Goal: Information Seeking & Learning: Learn about a topic

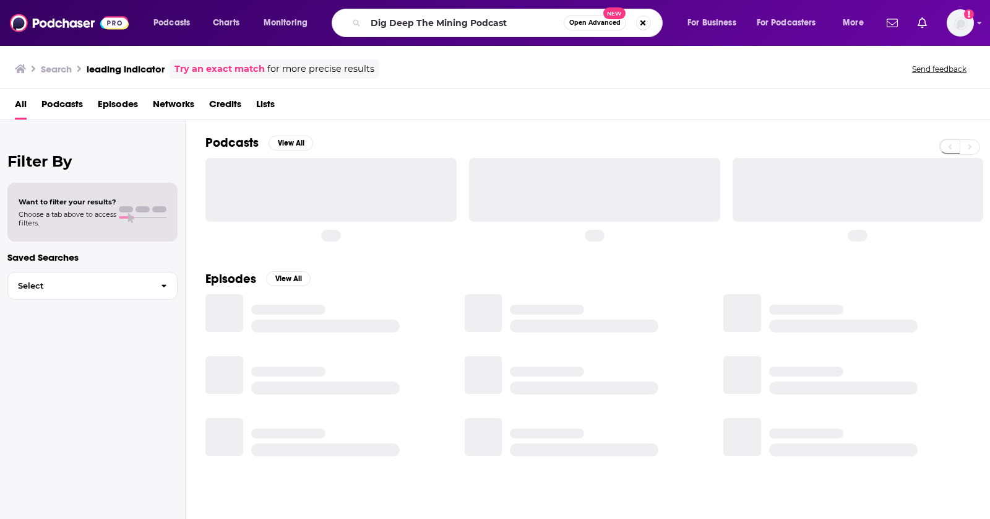
type input "Dig Deep The Mining Podcast"
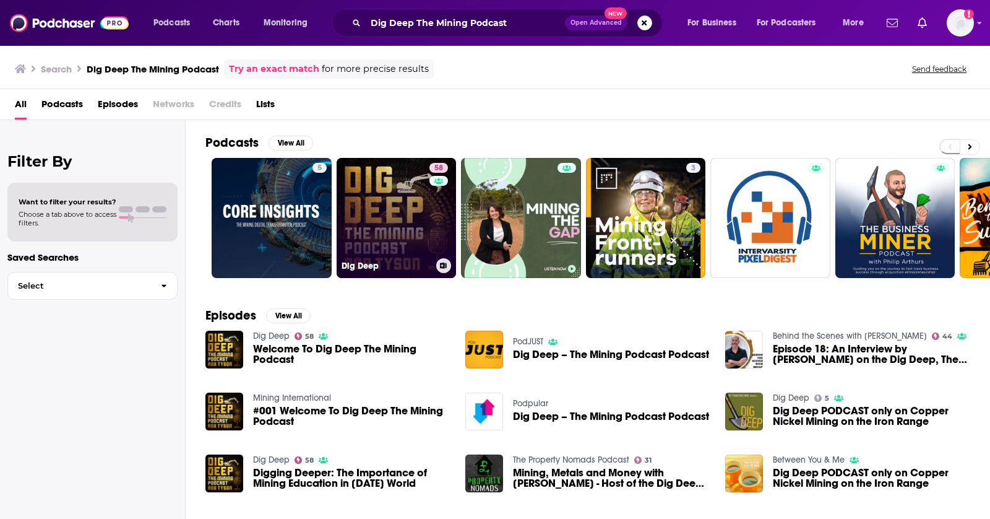
click at [388, 175] on link "58 Dig Deep" at bounding box center [397, 218] width 120 height 120
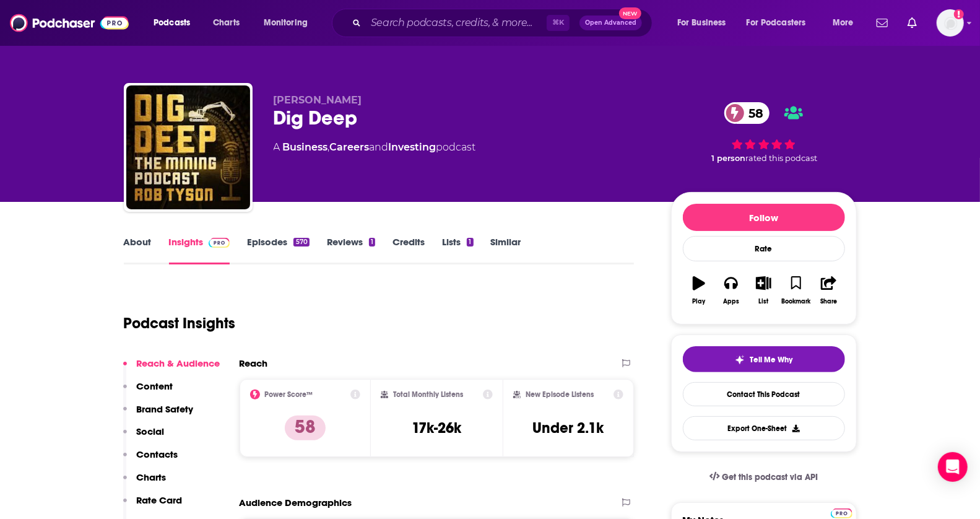
click at [283, 249] on link "Episodes 570" at bounding box center [278, 250] width 62 height 28
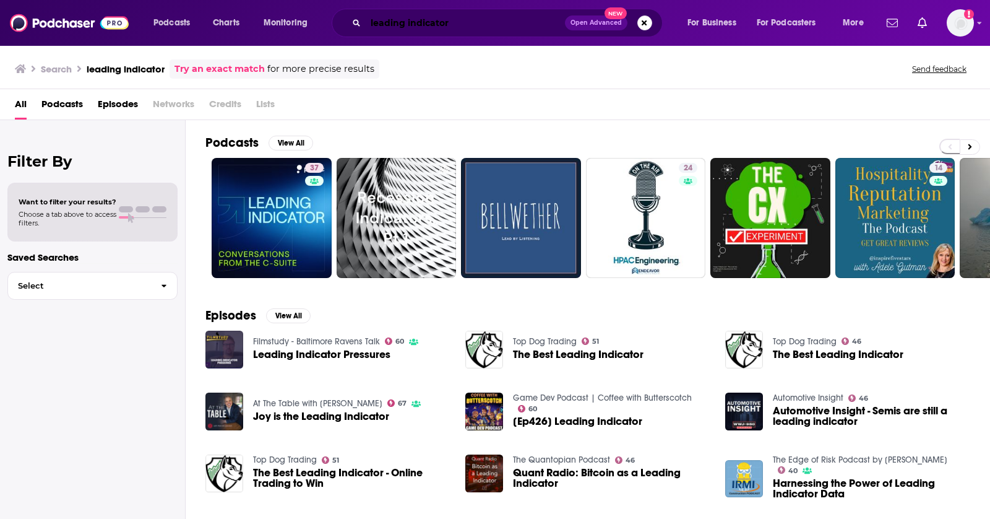
click at [444, 22] on input "leading indicator" at bounding box center [465, 23] width 199 height 20
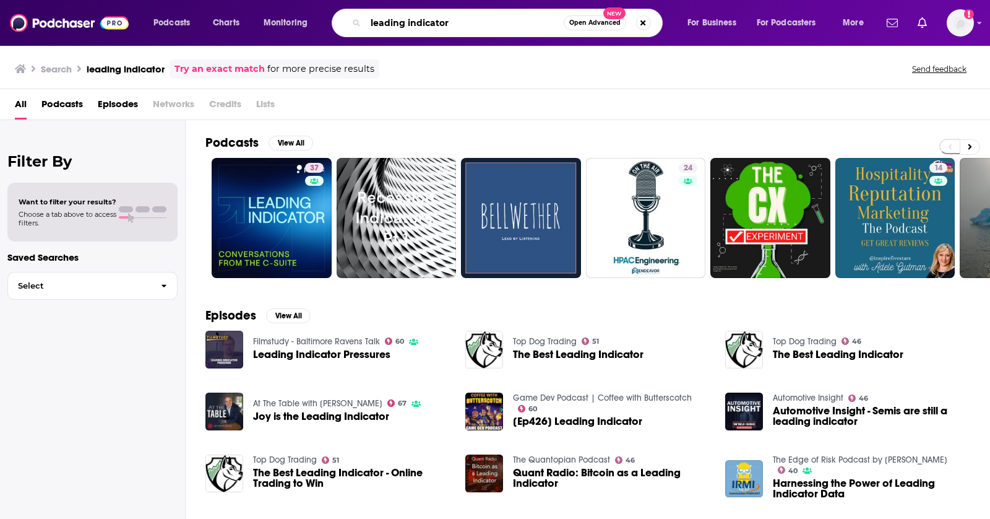
paste input "Mining Stock Education"
type input "Mining Stock Education"
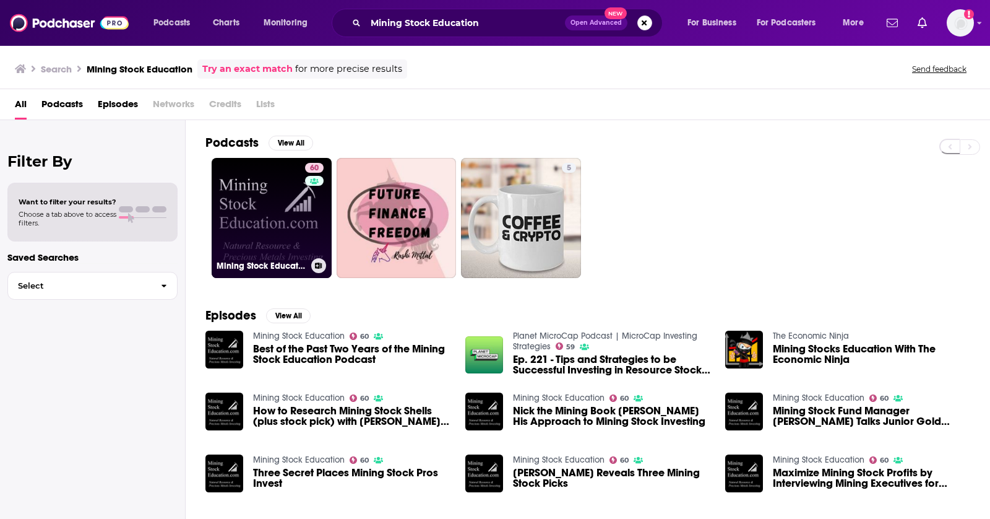
click at [265, 223] on link "60 Mining Stock Education" at bounding box center [272, 218] width 120 height 120
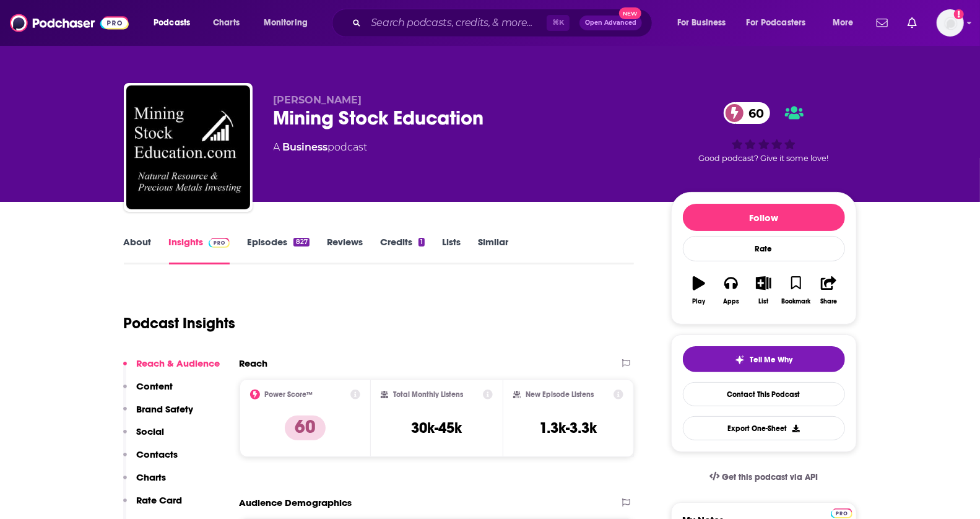
click at [280, 243] on link "Episodes 827" at bounding box center [278, 250] width 62 height 28
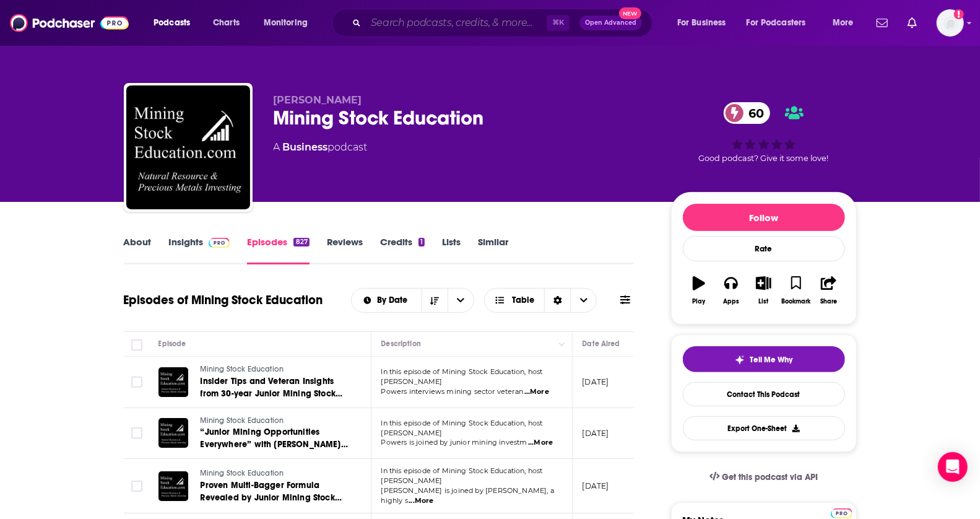
click at [473, 12] on div "⌘ K Open Advanced New" at bounding box center [492, 23] width 321 height 28
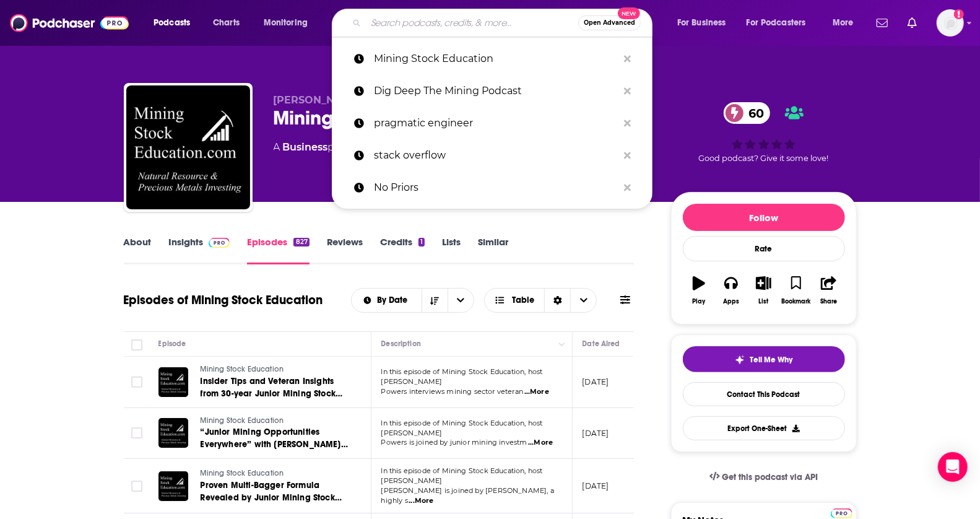
paste input "Top Metals & Mining"
type input "Top Metals & Mining"
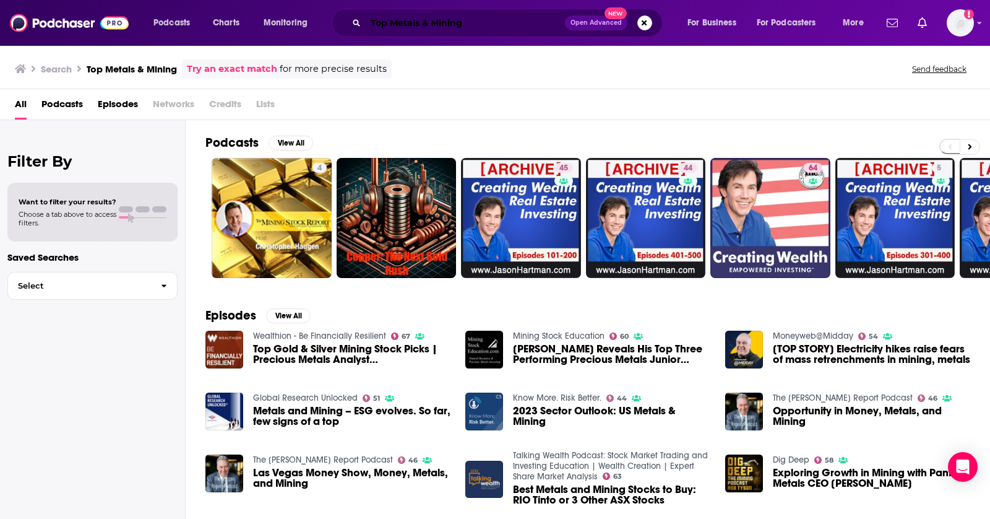
click at [488, 22] on input "Top Metals & Mining" at bounding box center [465, 23] width 199 height 20
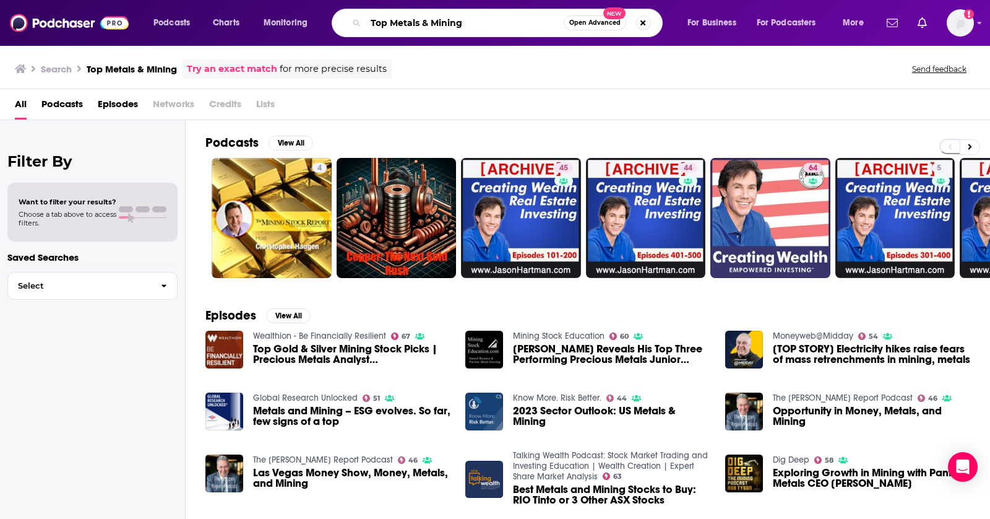
paste input "Build Better Podcast"
type input "Build Better Podcast"
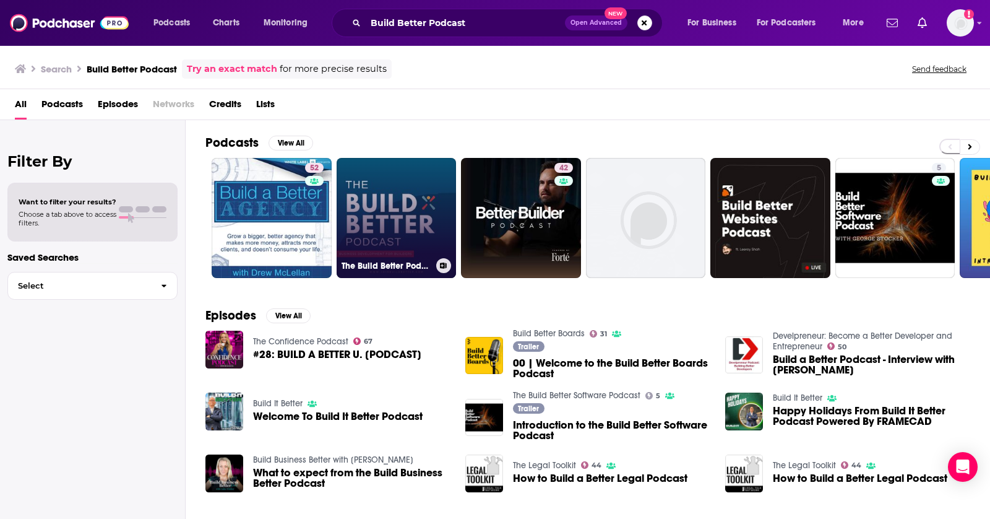
click at [399, 223] on link "The Build Better Podcast" at bounding box center [397, 218] width 120 height 120
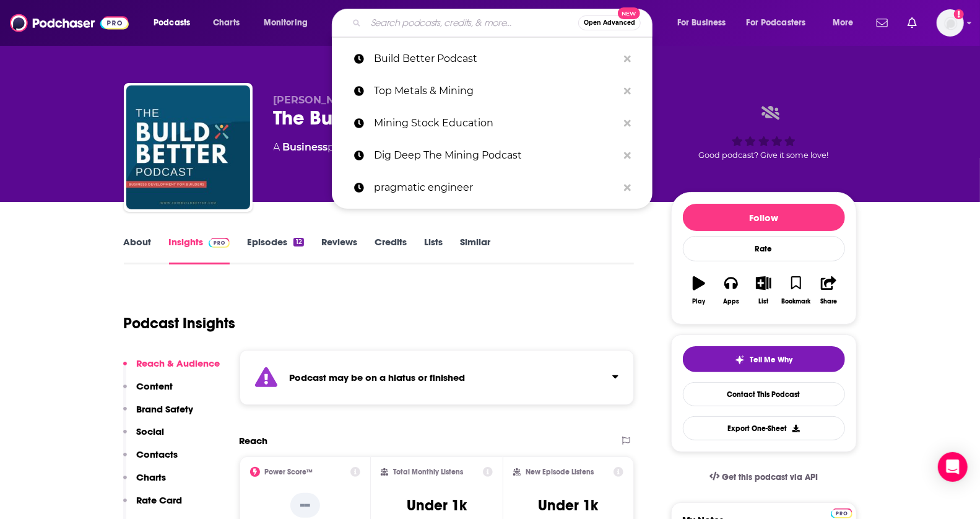
click at [495, 21] on input "Search podcasts, credits, & more..." at bounding box center [472, 23] width 212 height 20
paste input "The Construction Leading Edge"
type input "The Construction Leading Edge"
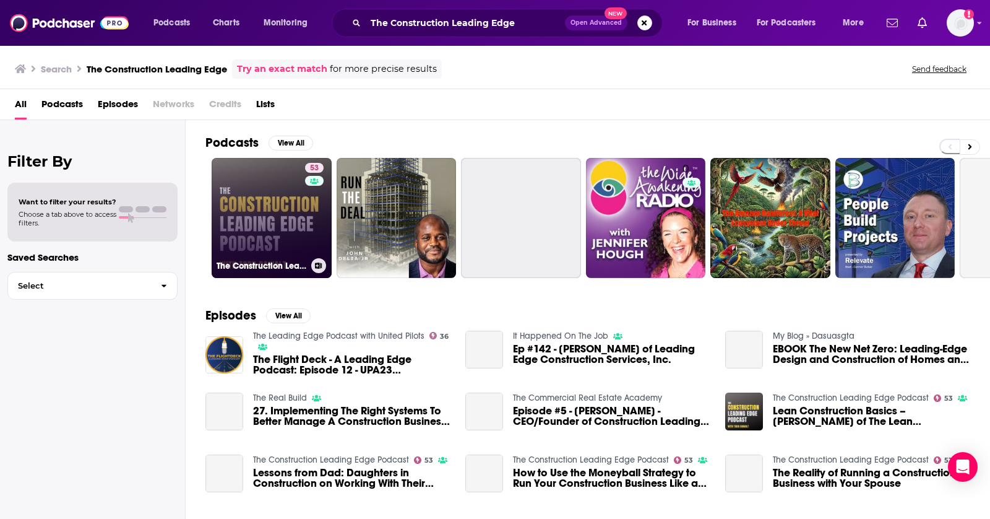
click at [280, 201] on link "53 The Construction Leading Edge Podcast" at bounding box center [272, 218] width 120 height 120
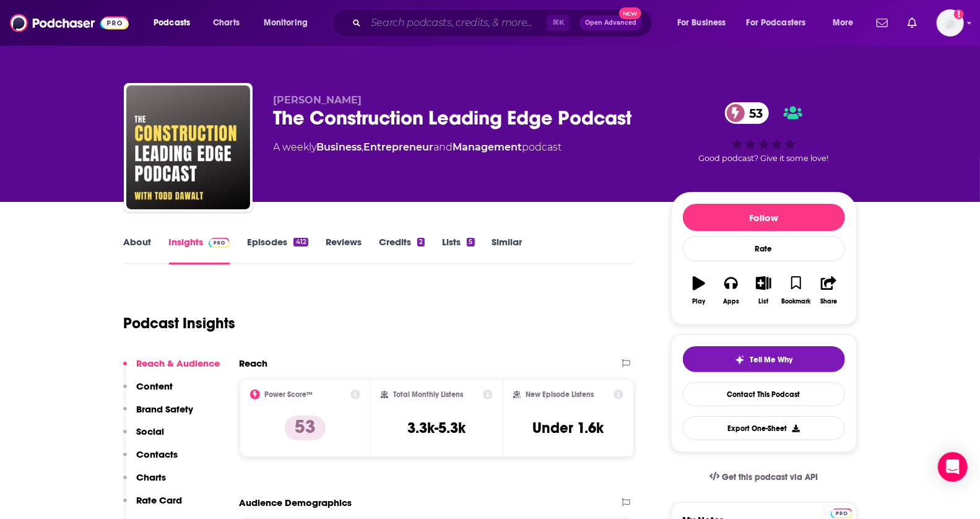
click at [454, 27] on input "Search podcasts, credits, & more..." at bounding box center [456, 23] width 181 height 20
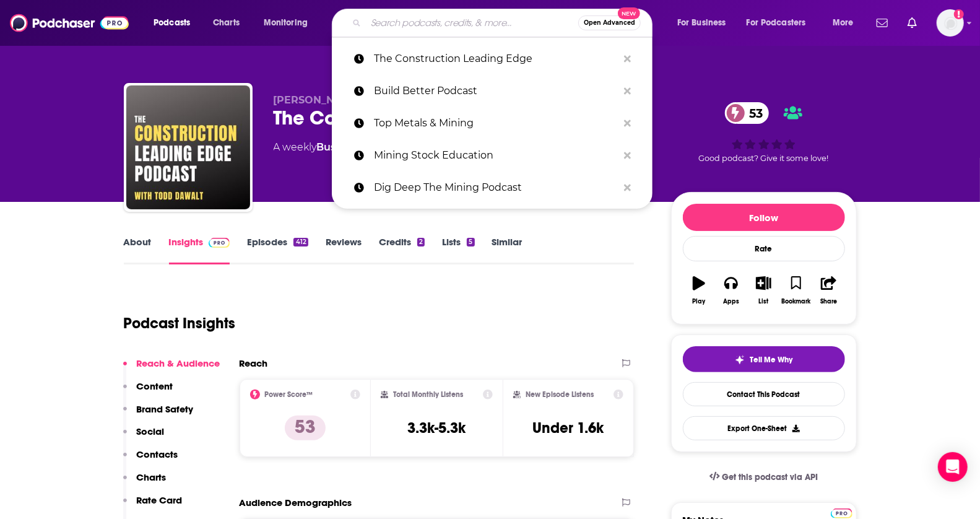
paste input "The ConTechCrew"
type input "The ConTechCrew"
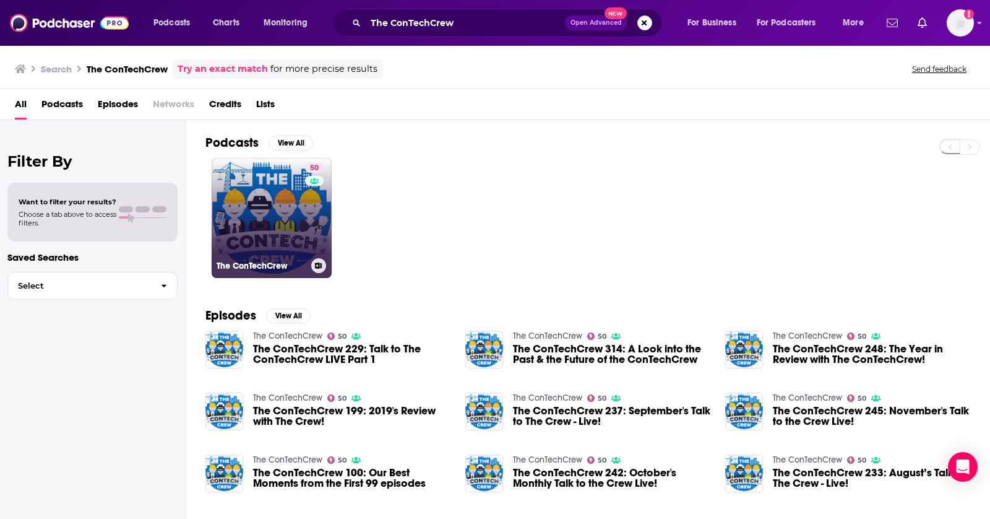
click at [326, 202] on link "50 The ConTechCrew" at bounding box center [272, 218] width 120 height 120
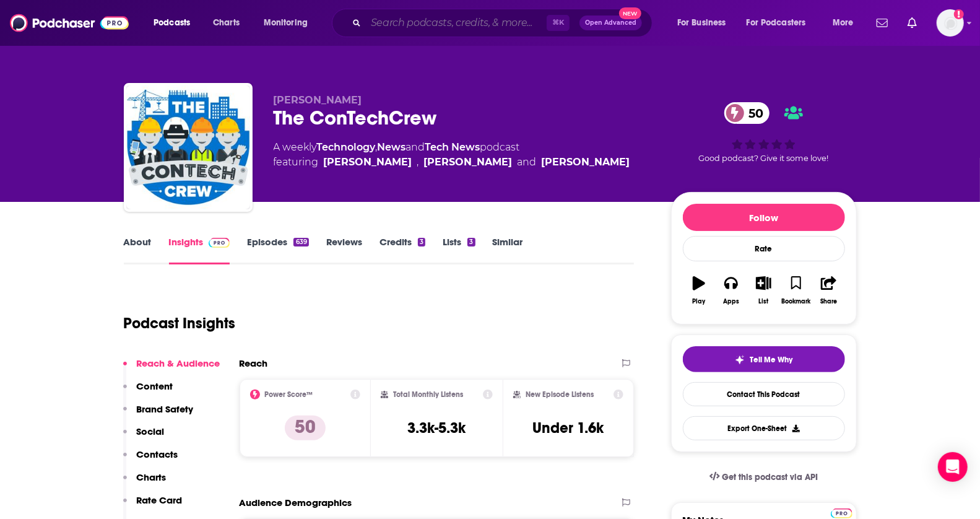
click at [426, 25] on input "Search podcasts, credits, & more..." at bounding box center [456, 23] width 181 height 20
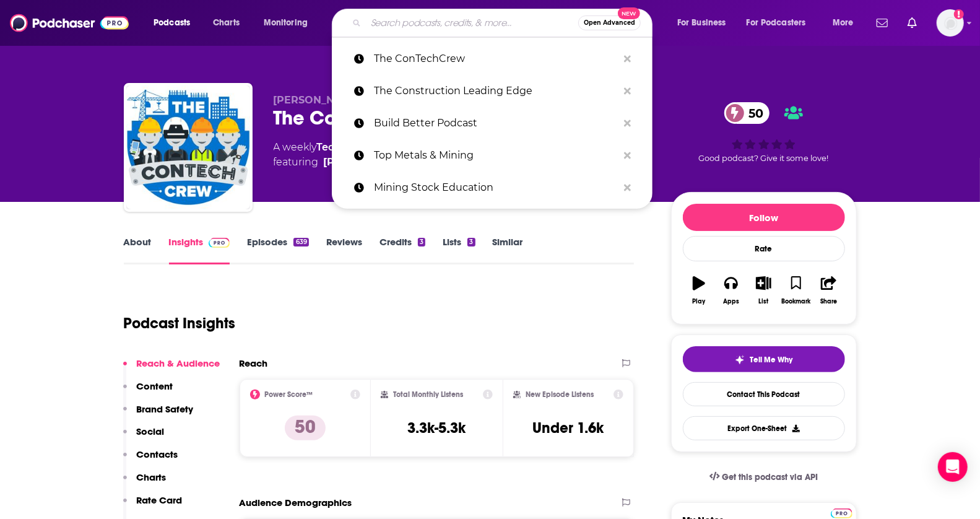
paste input "The TWIML AI Podcast"
type input "The TWIML AI Podcast"
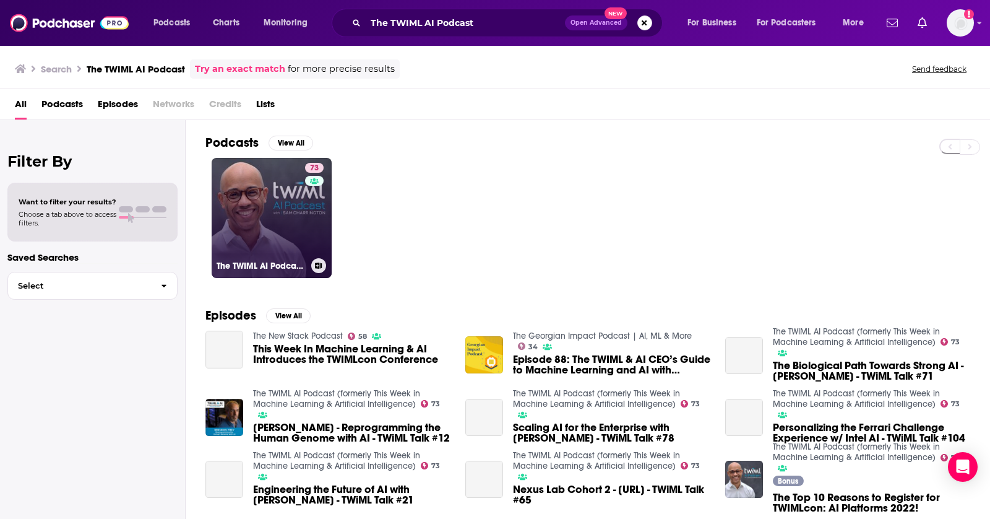
click at [288, 181] on link "73 The TWIML AI Podcast (formerly This Week in Machine Learning & Artificial In…" at bounding box center [272, 218] width 120 height 120
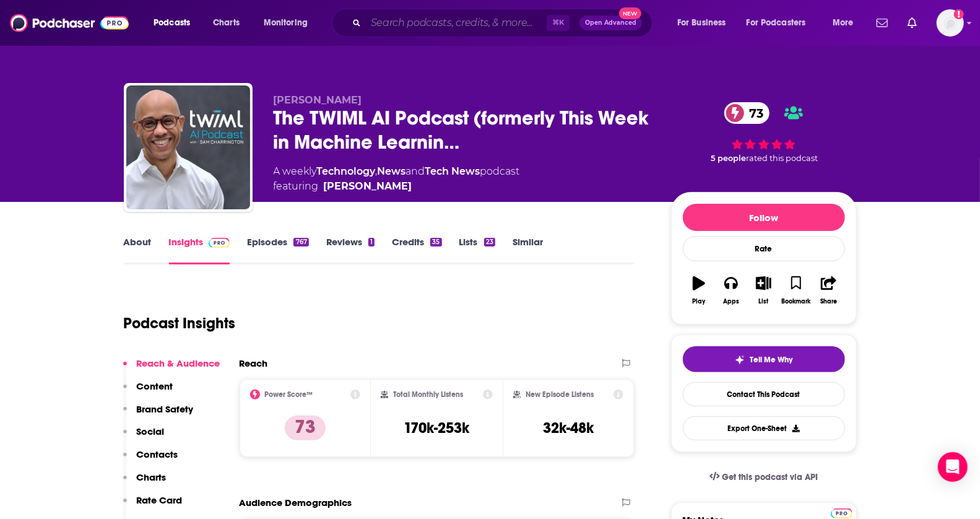
click at [513, 20] on input "Search podcasts, credits, & more..." at bounding box center [456, 23] width 181 height 20
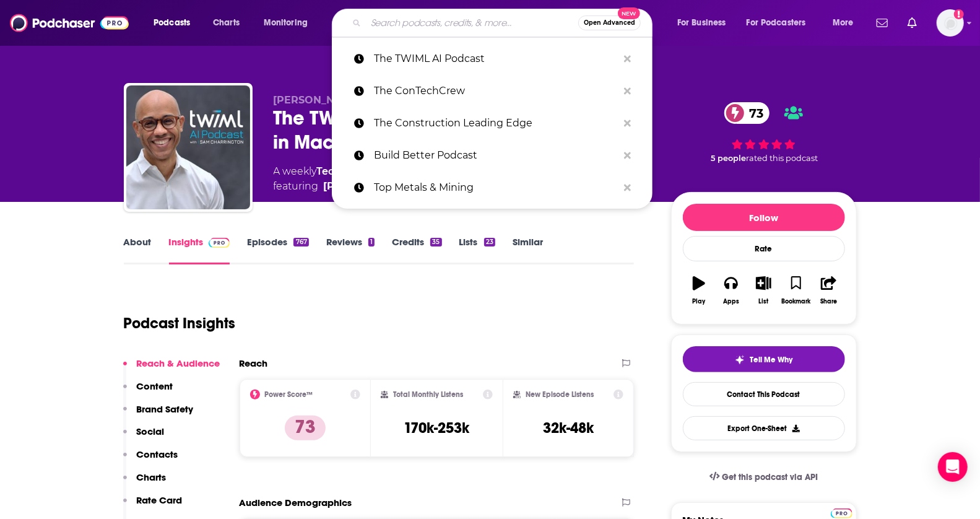
paste input "The AI in Business Podcast"
type input "The AI in Business Podcast"
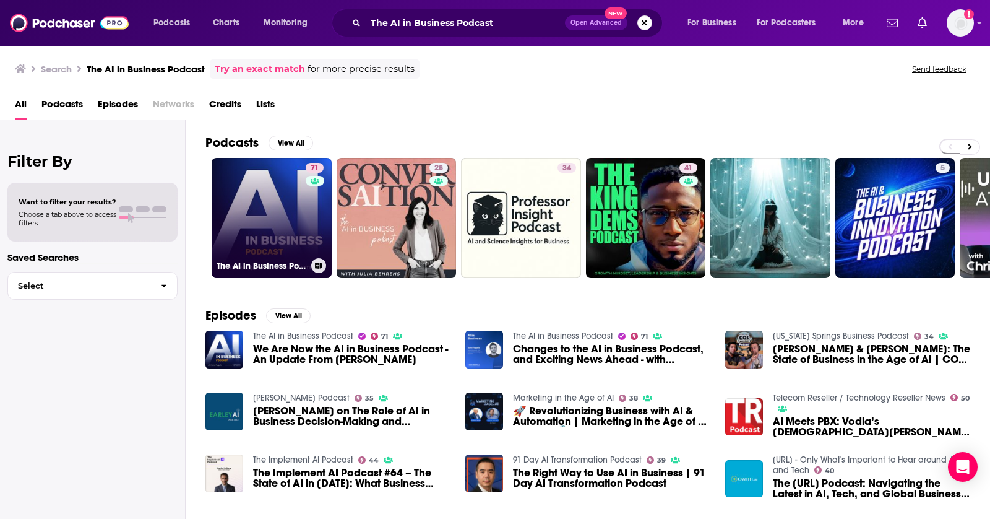
click at [259, 214] on link "71 The AI in Business Podcast" at bounding box center [272, 218] width 120 height 120
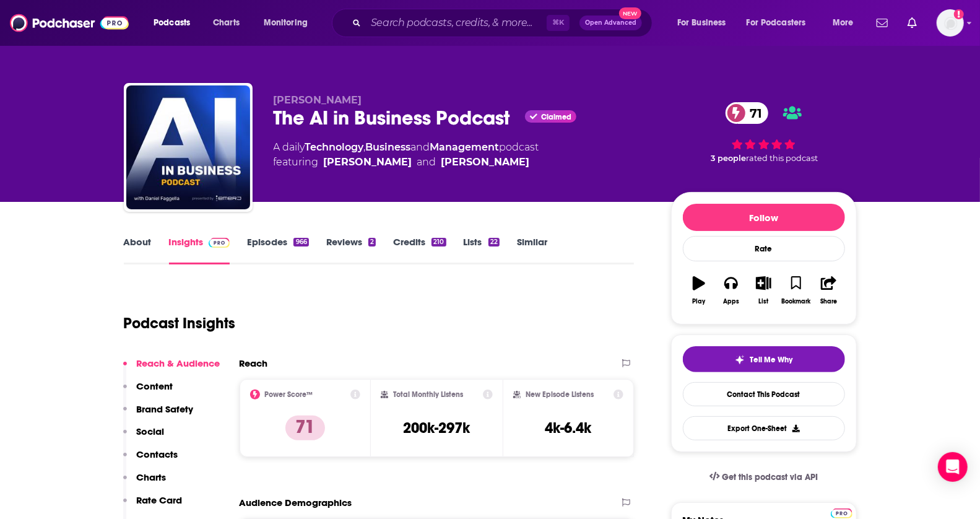
click at [480, 11] on div "⌘ K Open Advanced New" at bounding box center [492, 23] width 321 height 28
click at [456, 24] on input "Search podcasts, credits, & more..." at bounding box center [456, 23] width 181 height 20
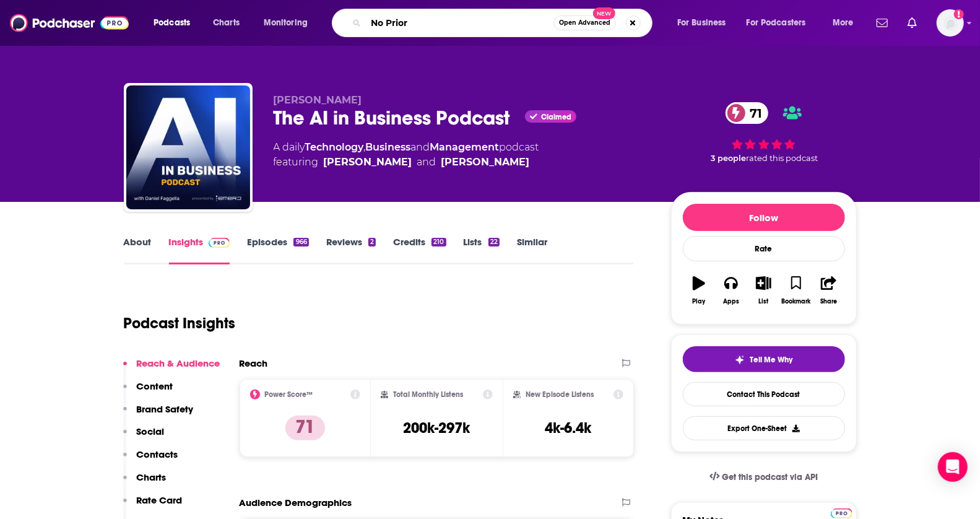
type input "No Priors"
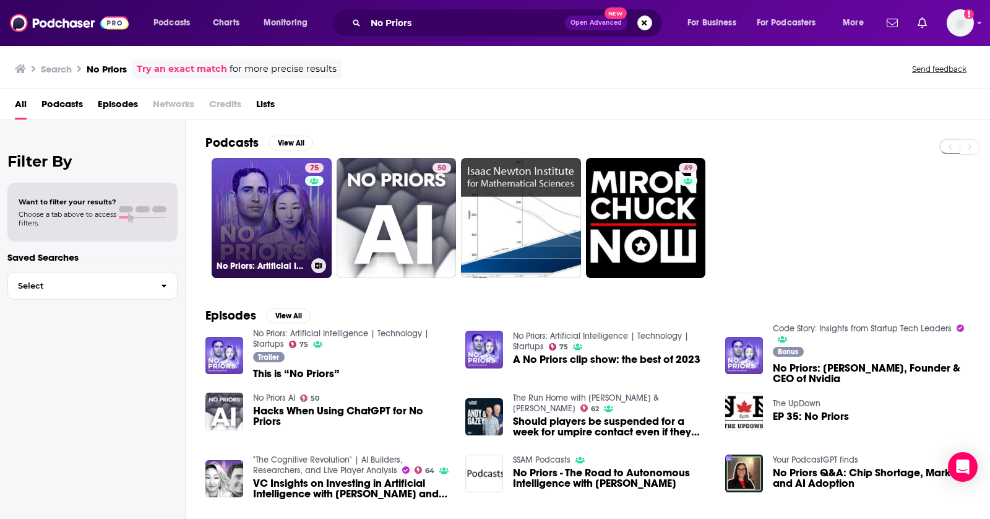
click at [246, 198] on link "75 No Priors: Artificial Intelligence | Technology | Startups" at bounding box center [272, 218] width 120 height 120
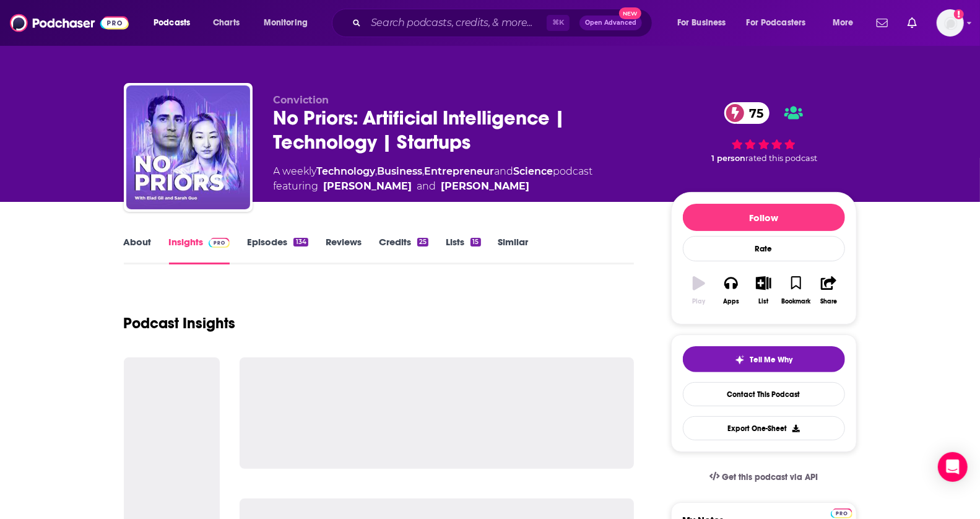
click at [499, 243] on link "Similar" at bounding box center [513, 250] width 30 height 28
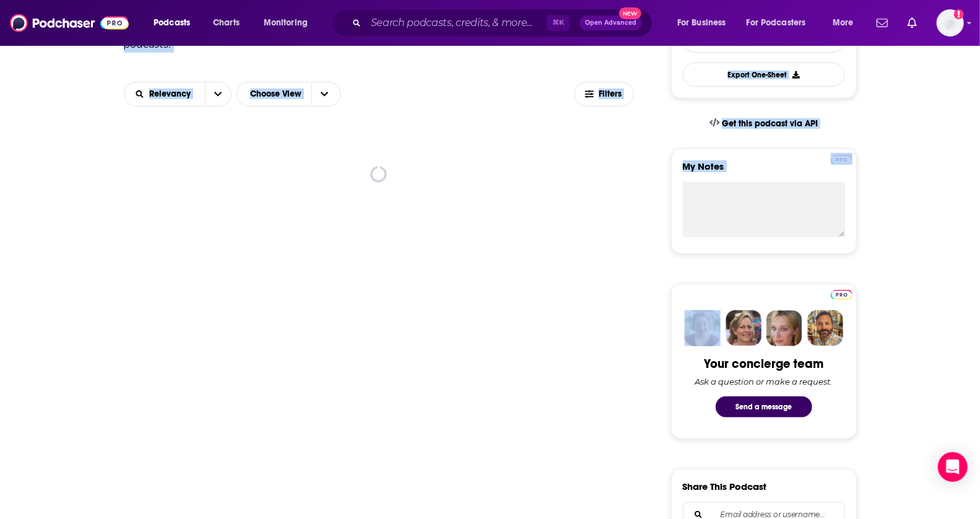
scroll to position [368, 0]
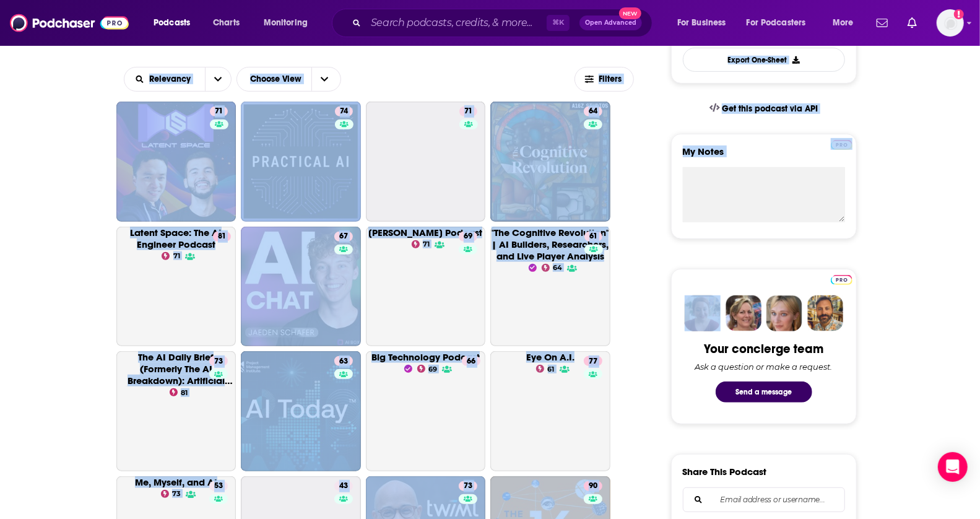
drag, startPoint x: 990, startPoint y: 87, endPoint x: 938, endPoint y: 240, distance: 162.0
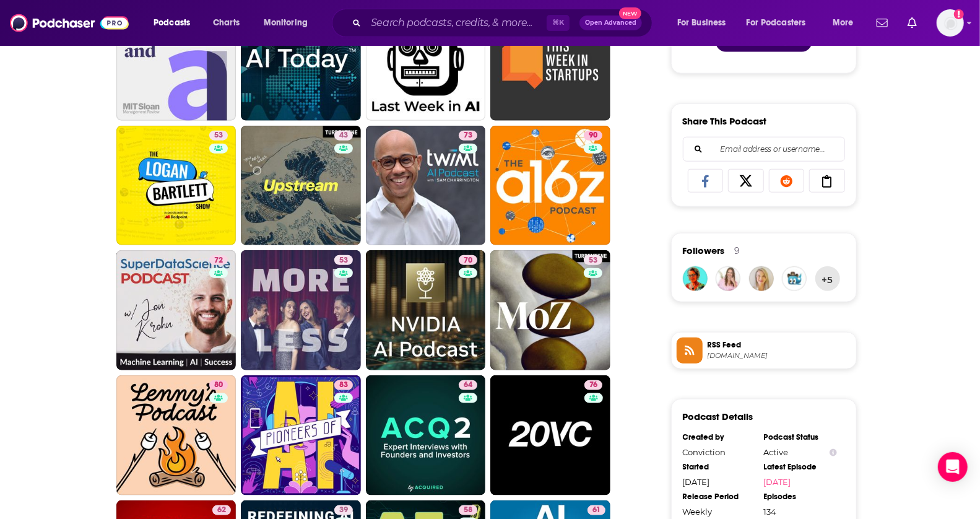
scroll to position [723, 0]
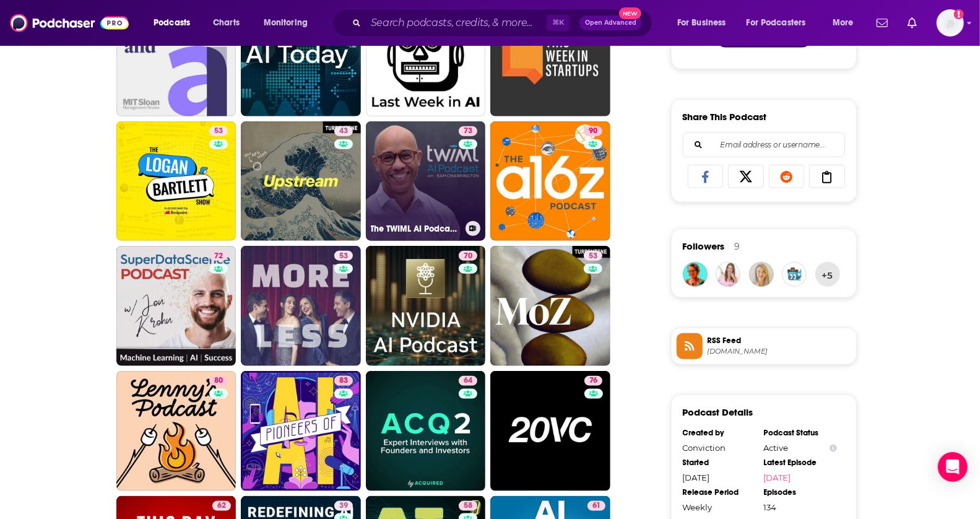
click at [431, 197] on link "73 The TWIML AI Podcast (formerly This Week in Machine Learning & Artificial In…" at bounding box center [426, 181] width 120 height 120
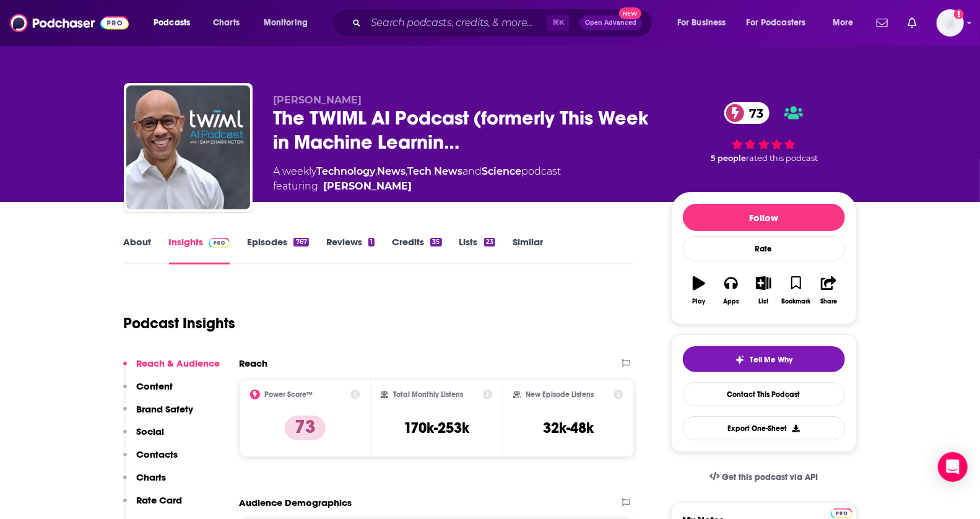
click at [522, 243] on link "Similar" at bounding box center [527, 250] width 30 height 28
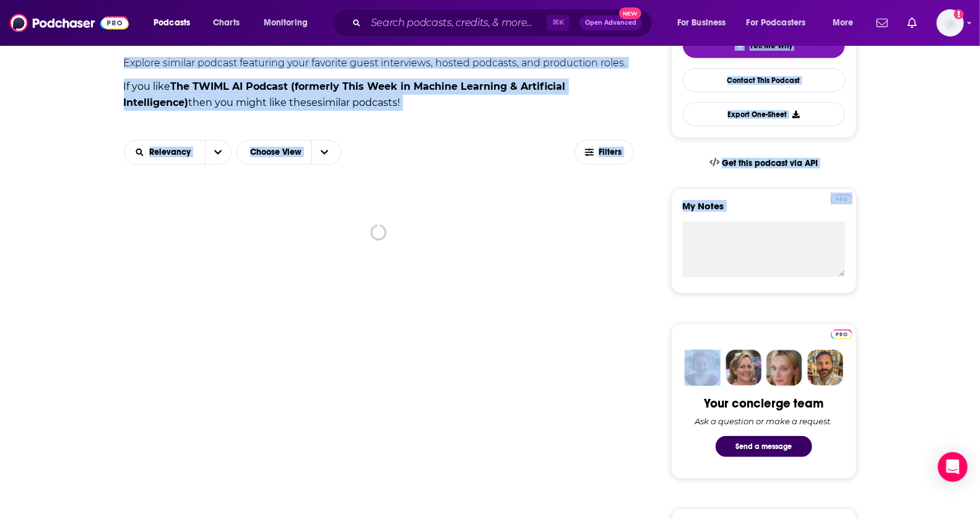
drag, startPoint x: 990, startPoint y: 113, endPoint x: 947, endPoint y: 238, distance: 131.9
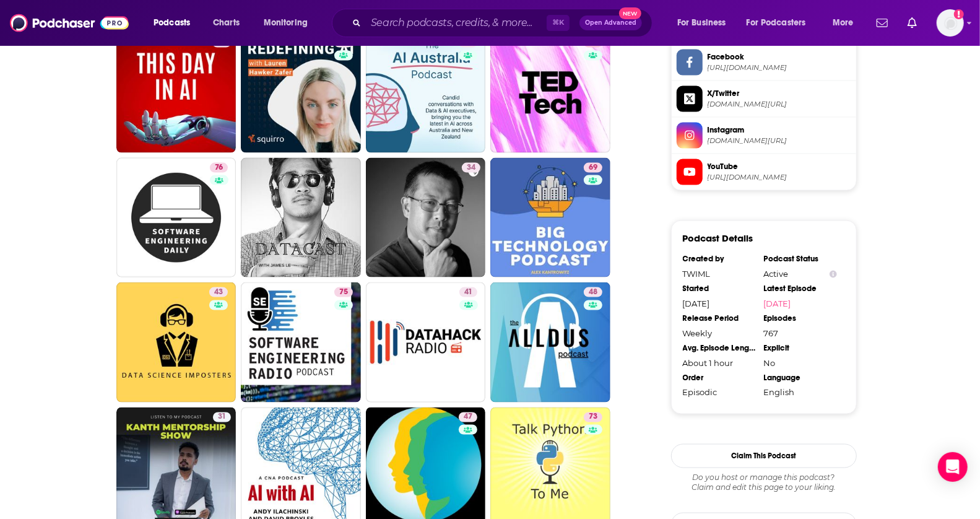
scroll to position [1095, 0]
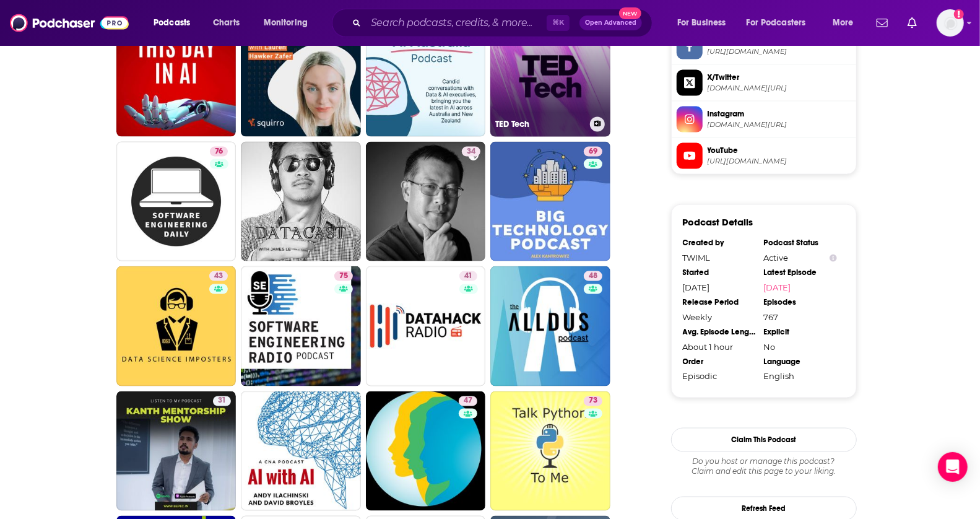
click at [569, 105] on link "77 TED Tech" at bounding box center [550, 77] width 120 height 120
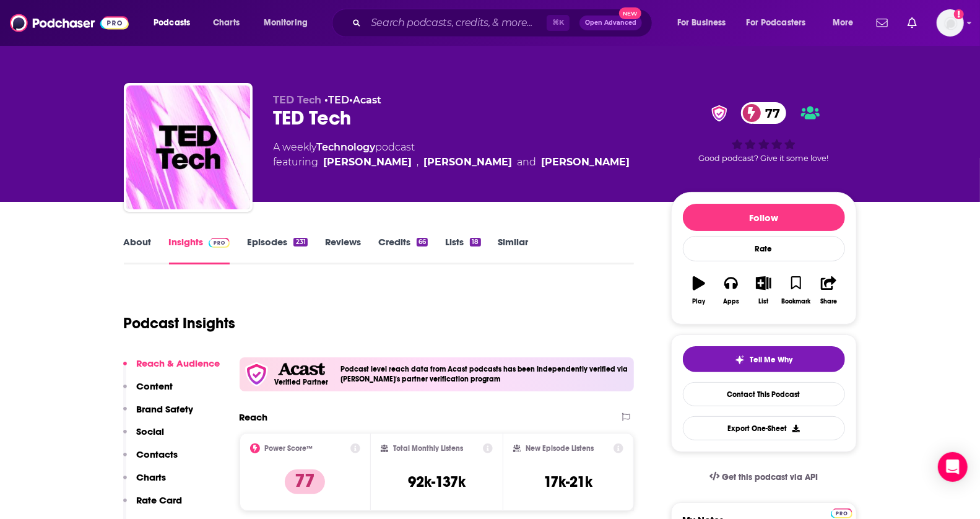
click at [280, 241] on link "Episodes 231" at bounding box center [277, 250] width 60 height 28
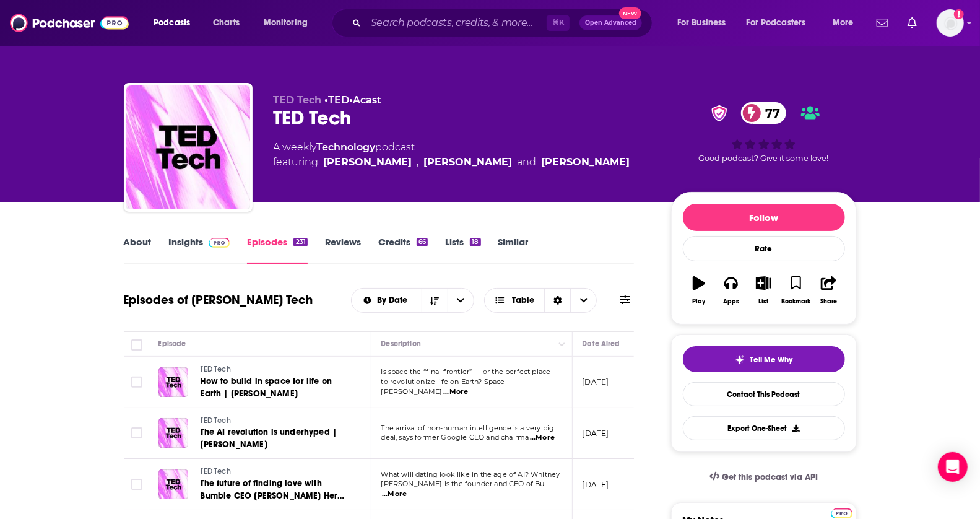
click at [514, 246] on link "Similar" at bounding box center [513, 250] width 30 height 28
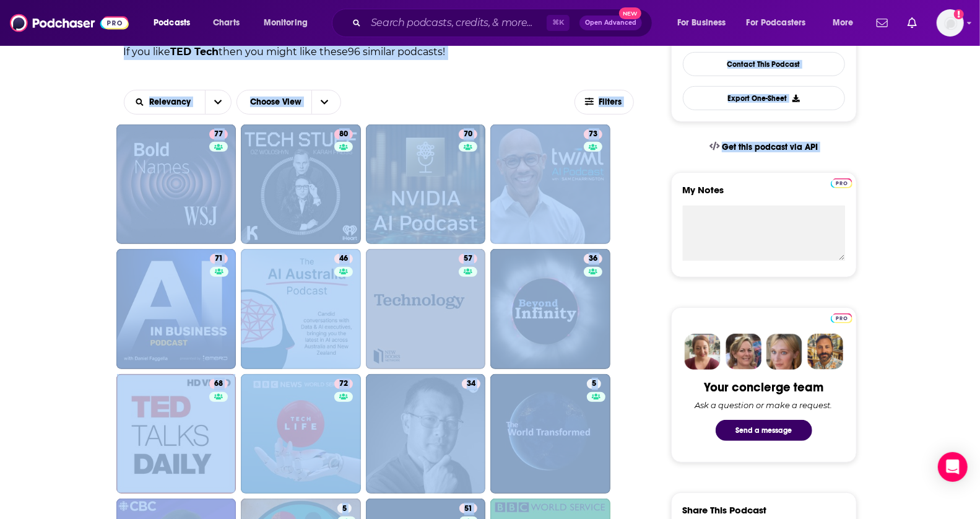
scroll to position [348, 0]
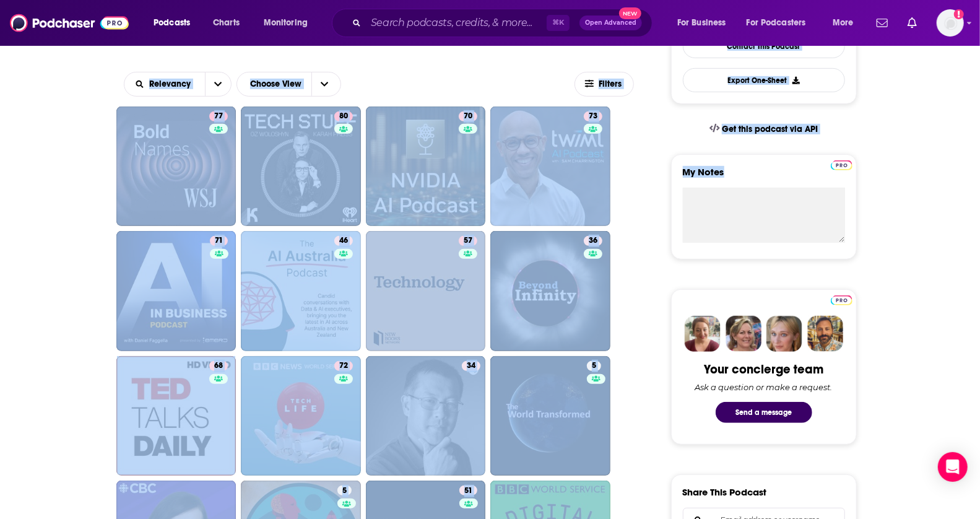
drag, startPoint x: 990, startPoint y: 60, endPoint x: 989, endPoint y: 180, distance: 120.1
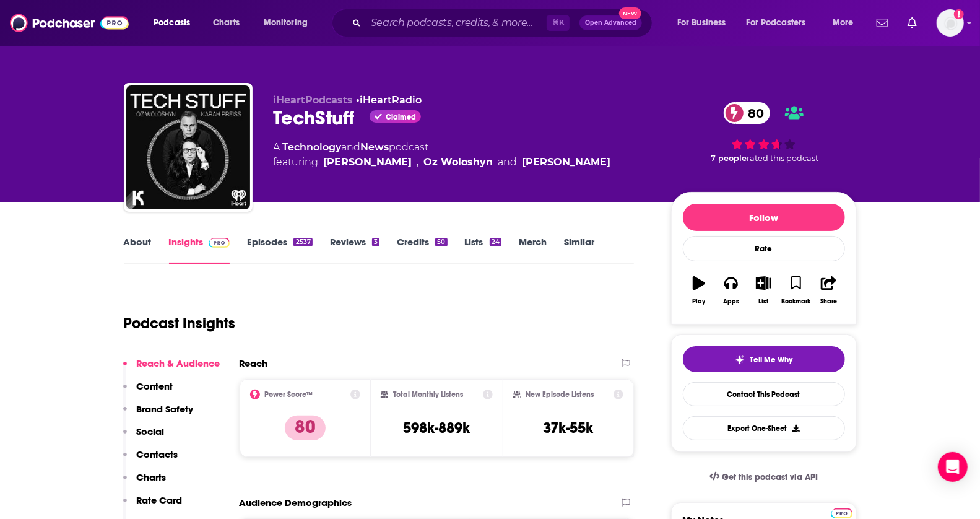
click at [274, 243] on link "Episodes 2537" at bounding box center [279, 250] width 65 height 28
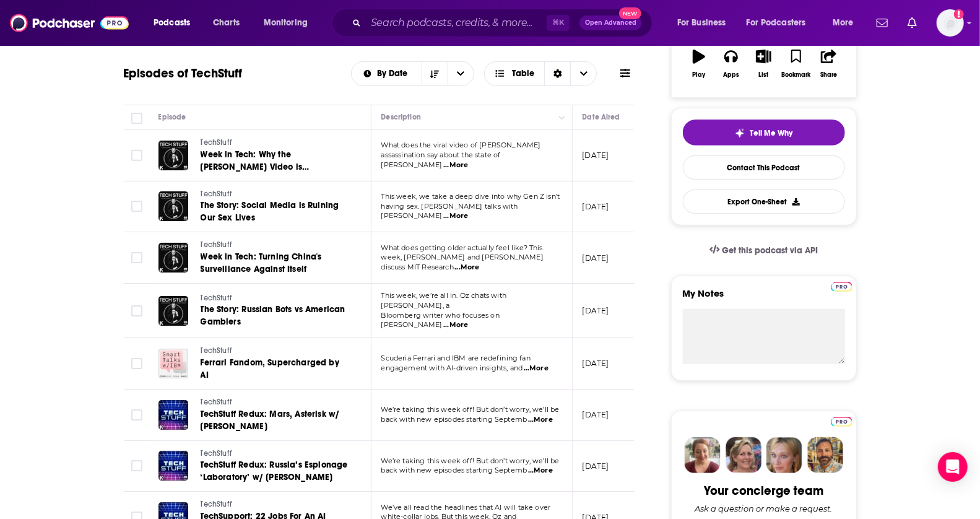
scroll to position [731, 0]
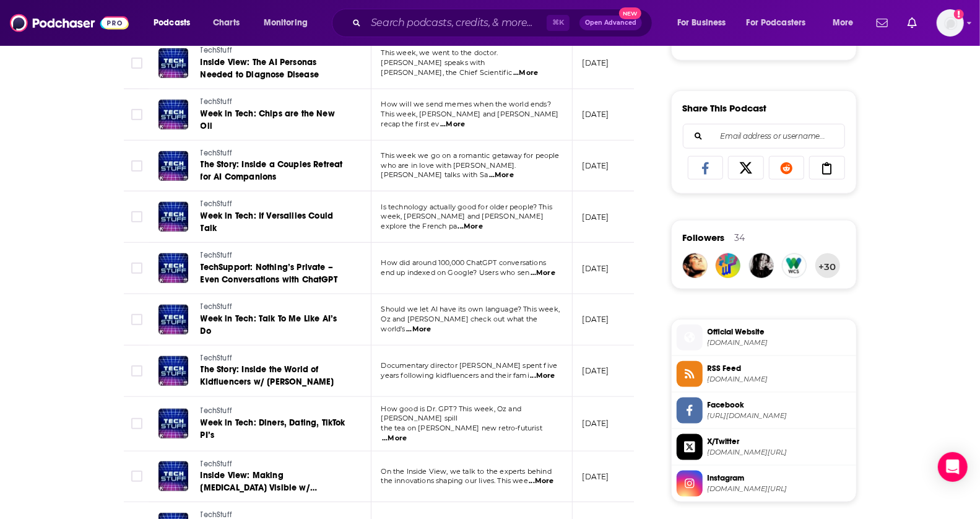
drag, startPoint x: 990, startPoint y: 217, endPoint x: 989, endPoint y: 233, distance: 16.7
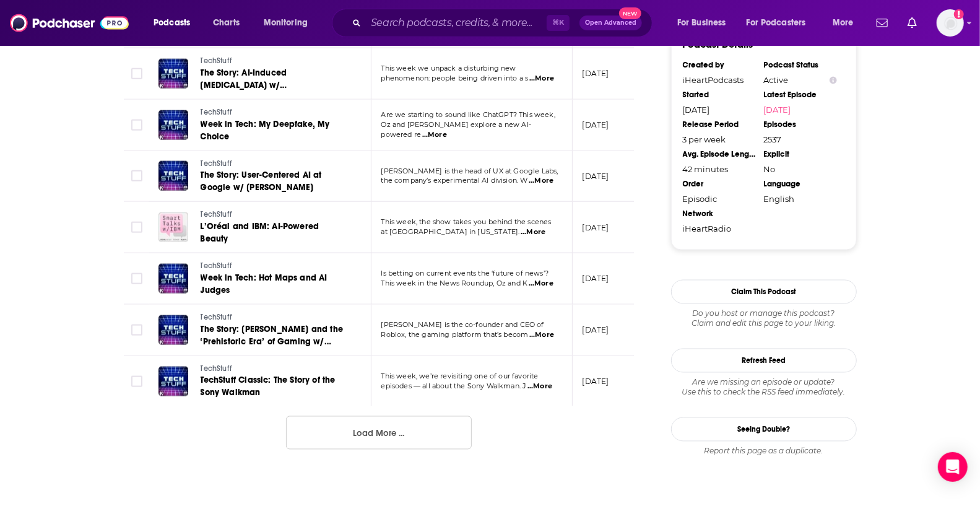
scroll to position [1269, 0]
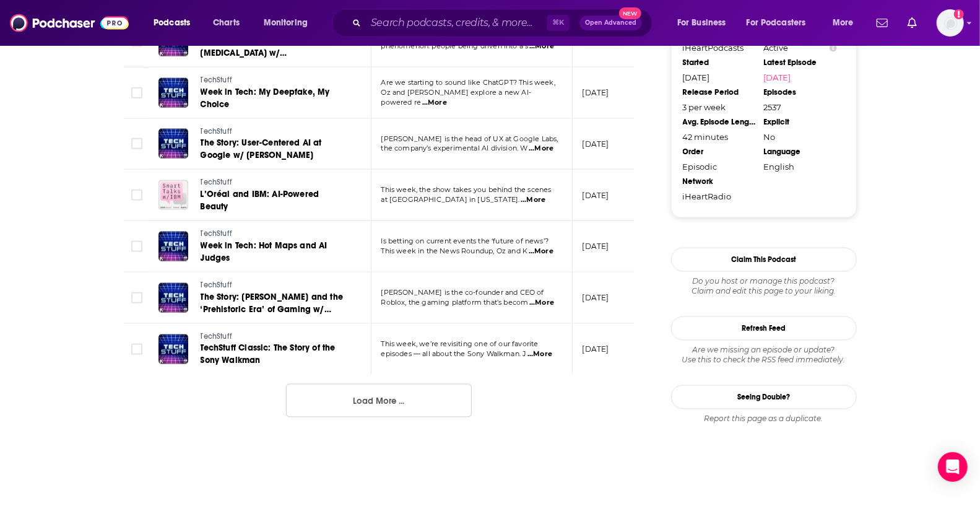
click at [412, 384] on button "Load More ..." at bounding box center [379, 400] width 186 height 33
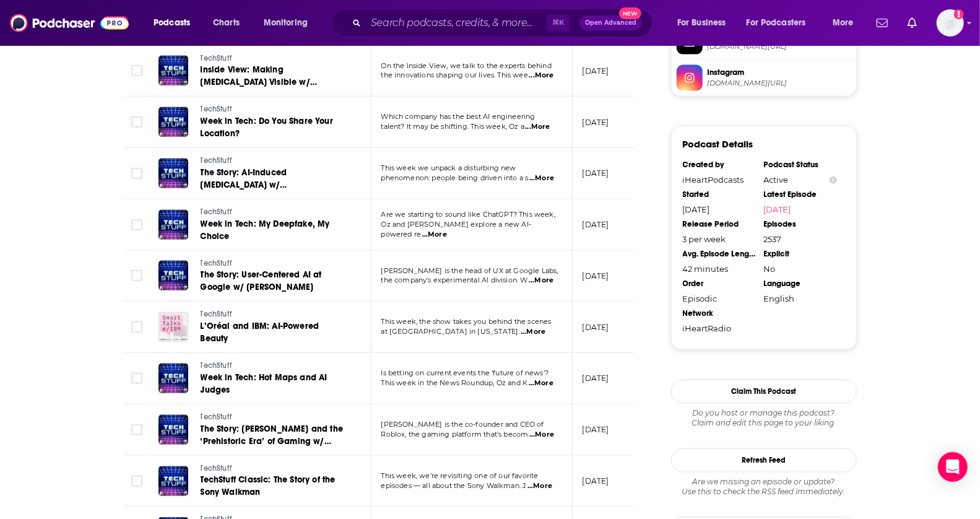
scroll to position [1147, 0]
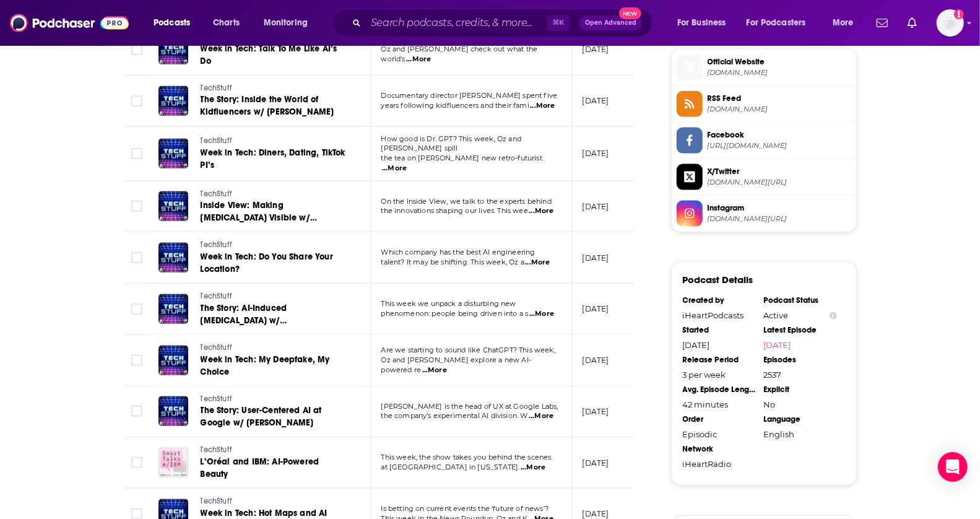
drag, startPoint x: 990, startPoint y: 241, endPoint x: 990, endPoint y: 216, distance: 24.8
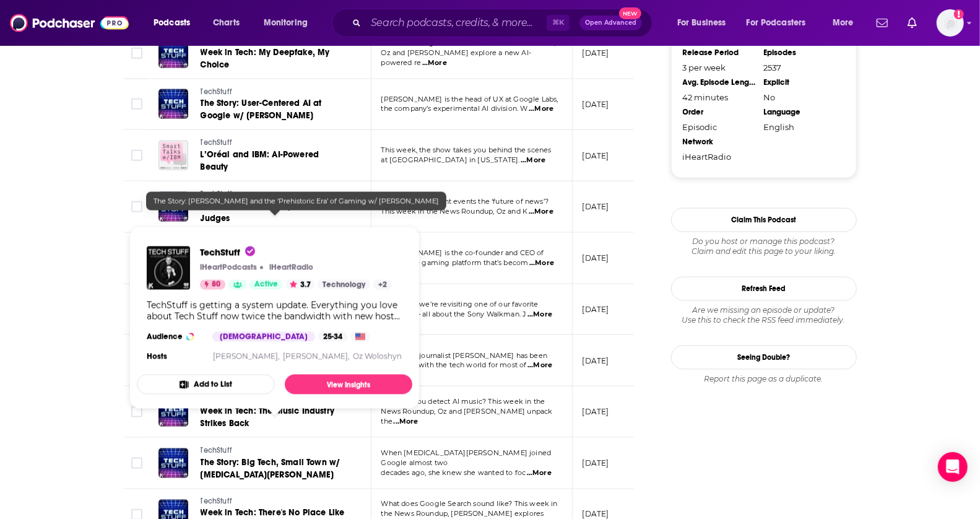
scroll to position [1335, 0]
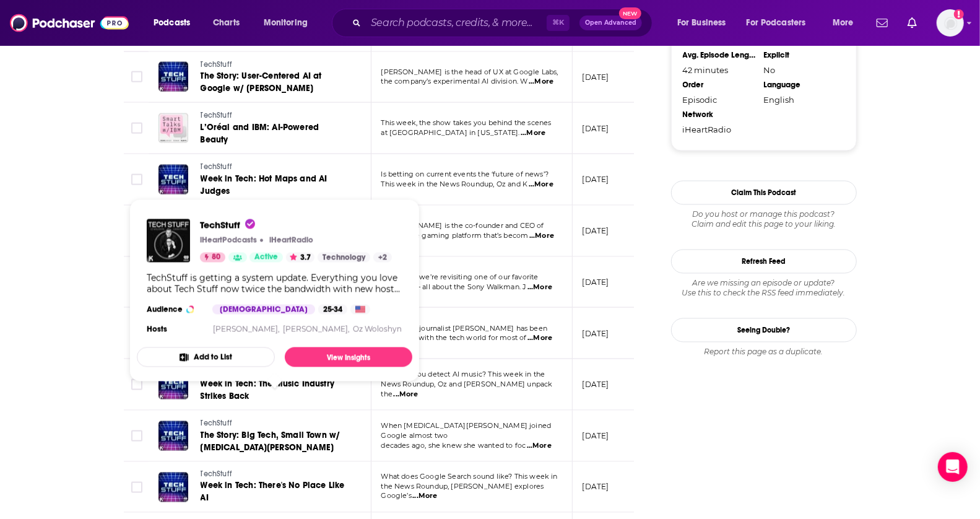
click at [2, 335] on div "About Insights Episodes 2537 Reviews 3 Credits 50 Lists 24 Merch Similar Episod…" at bounding box center [490, 246] width 980 height 2760
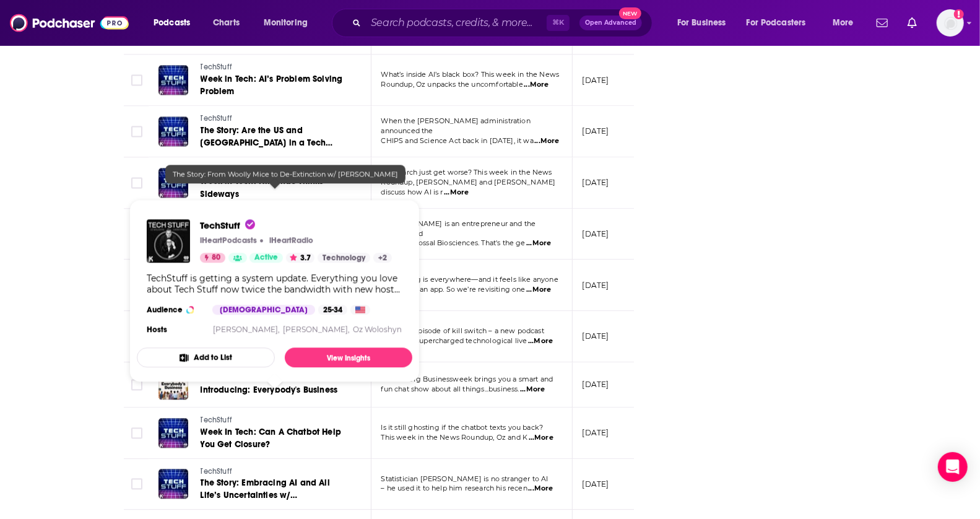
scroll to position [1886, 0]
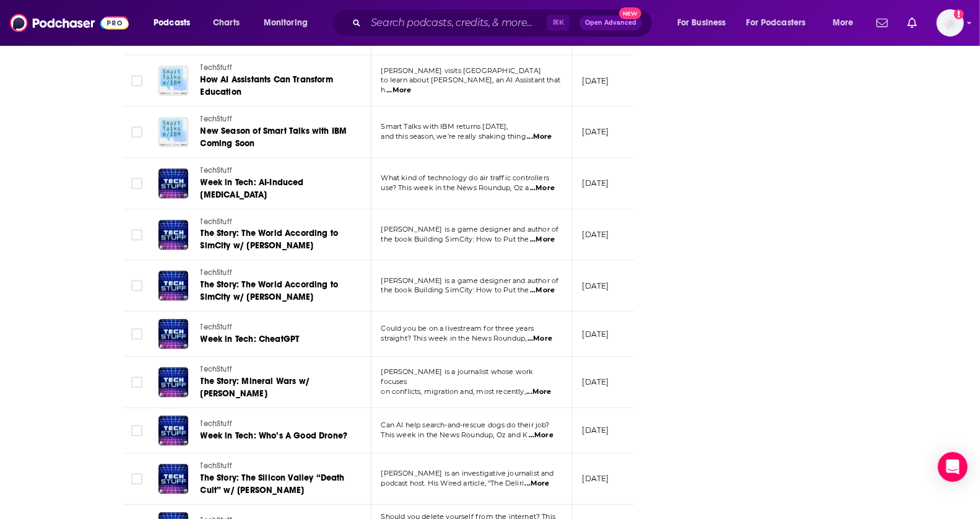
scroll to position [2305, 0]
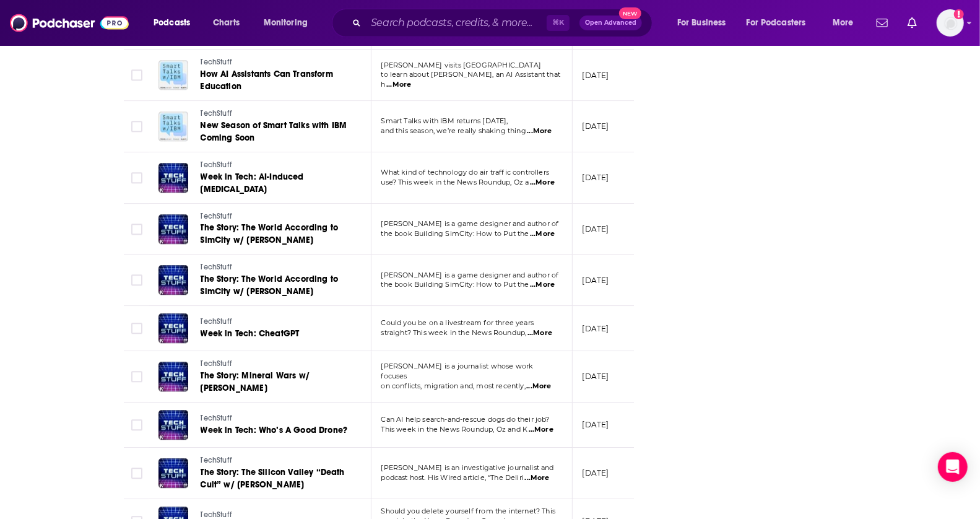
click at [539, 381] on span "...More" at bounding box center [538, 386] width 25 height 10
click at [244, 370] on span "The Story: Mineral Wars w/ Nicolas Niarchos" at bounding box center [255, 381] width 109 height 23
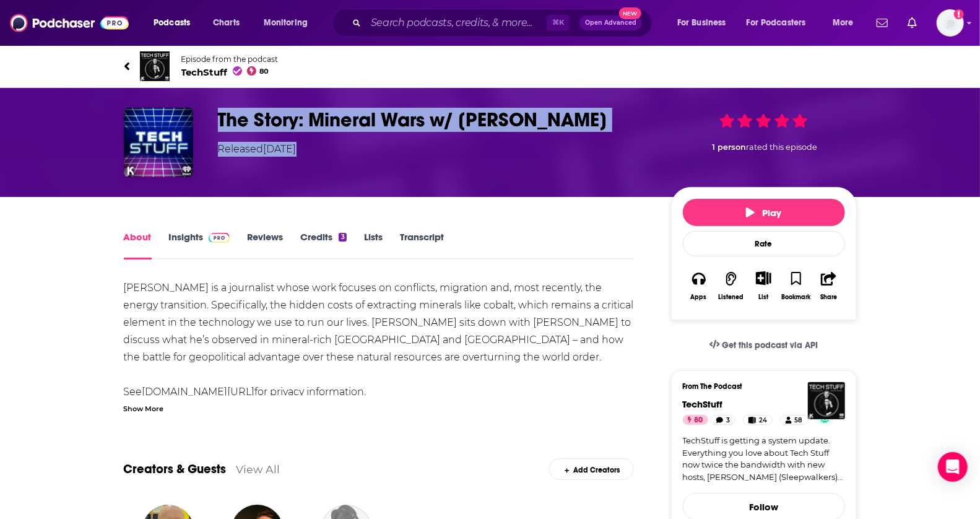
drag, startPoint x: 212, startPoint y: 118, endPoint x: 689, endPoint y: 117, distance: 477.1
click at [689, 117] on div "The Story: Mineral Wars w/ Nicolas Niarchos Released Wednesday, 7th May 2025 1 …" at bounding box center [490, 142] width 733 height 69
copy div "The Story: Mineral Wars w/ Nicolas Niarchos Released Wednesday, 7th May 2025"
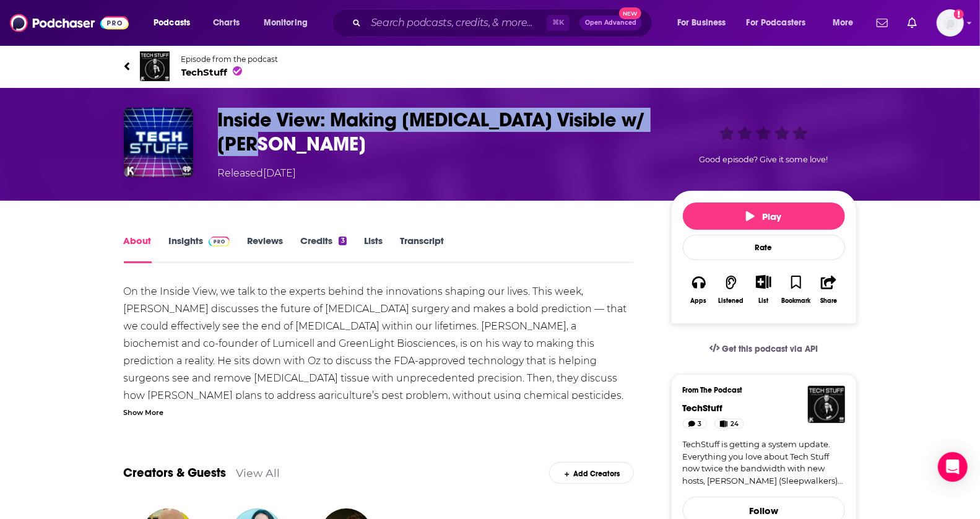
drag, startPoint x: 282, startPoint y: 142, endPoint x: 217, endPoint y: 122, distance: 68.5
click at [217, 122] on div "Inside View: Making Cancer Visible w/ Andrey Zarur Released Wednesday, 30th Jul…" at bounding box center [490, 144] width 733 height 73
copy h1 "Inside View: Making [MEDICAL_DATA] Visible w/ [PERSON_NAME]"
